Goal: Transaction & Acquisition: Purchase product/service

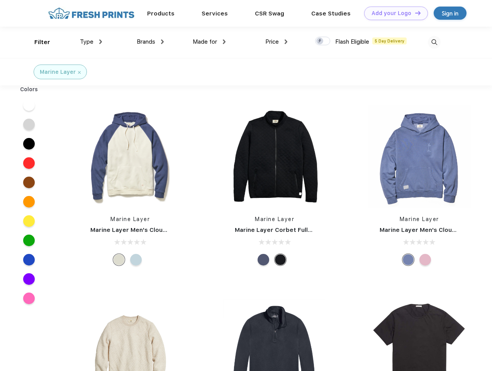
click at [393, 13] on link "Add your Logo Design Tool" at bounding box center [396, 14] width 64 height 14
click at [0, 0] on div "Design Tool" at bounding box center [0, 0] width 0 height 0
click at [415, 13] on link "Add your Logo Design Tool" at bounding box center [396, 14] width 64 height 14
click at [37, 42] on div "Filter" at bounding box center [42, 42] width 16 height 9
click at [91, 42] on span "Type" at bounding box center [87, 41] width 14 height 7
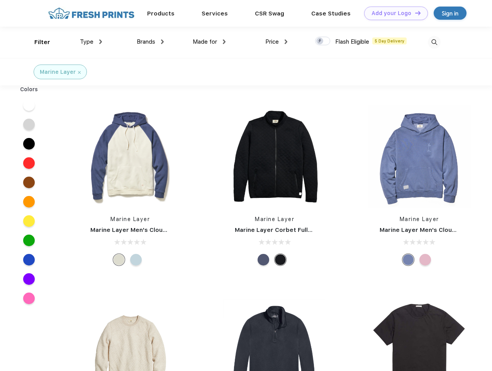
click at [150, 42] on span "Brands" at bounding box center [146, 41] width 19 height 7
click at [209, 42] on span "Made for" at bounding box center [205, 41] width 24 height 7
click at [277, 42] on span "Price" at bounding box center [272, 41] width 14 height 7
click at [323, 41] on div at bounding box center [322, 41] width 15 height 9
click at [320, 41] on input "checkbox" at bounding box center [317, 38] width 5 height 5
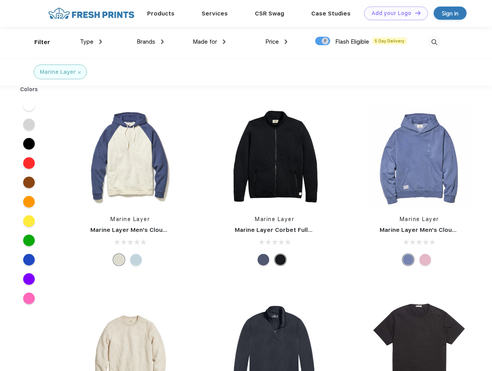
click at [434, 42] on img at bounding box center [434, 42] width 13 height 13
